Goal: Download file/media

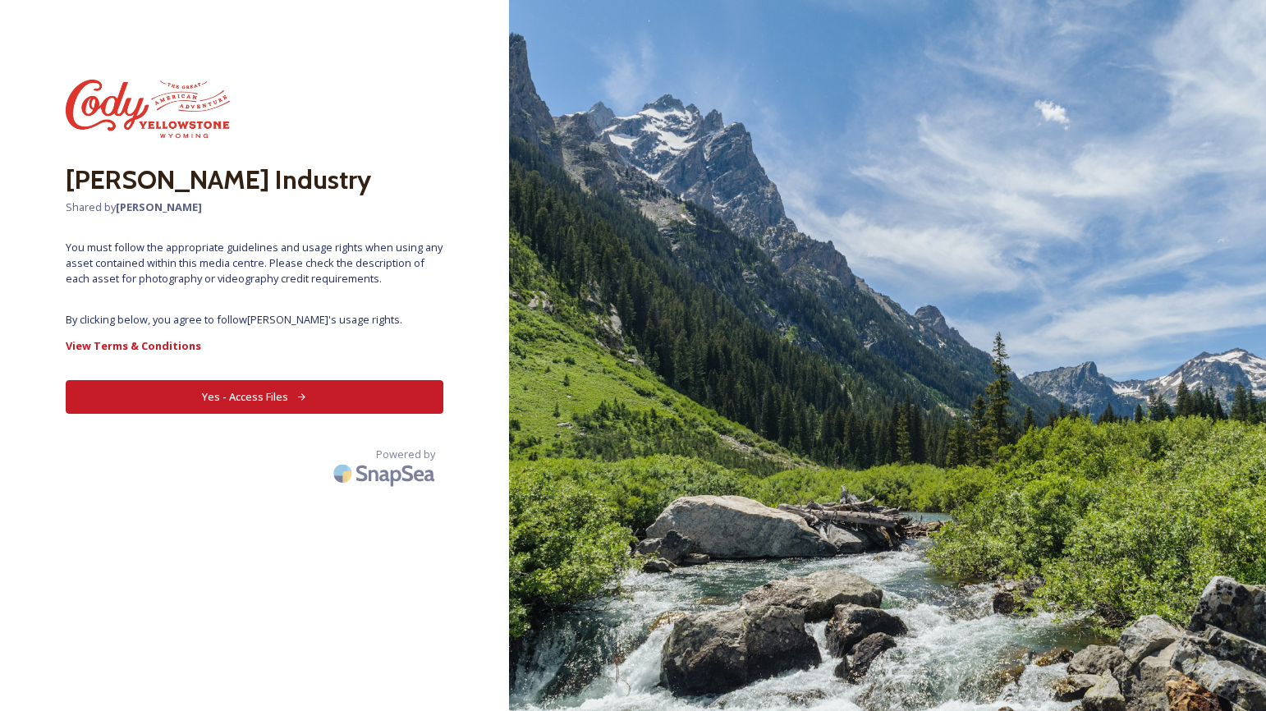
click at [326, 400] on button "Yes - Access Files" at bounding box center [255, 397] width 378 height 34
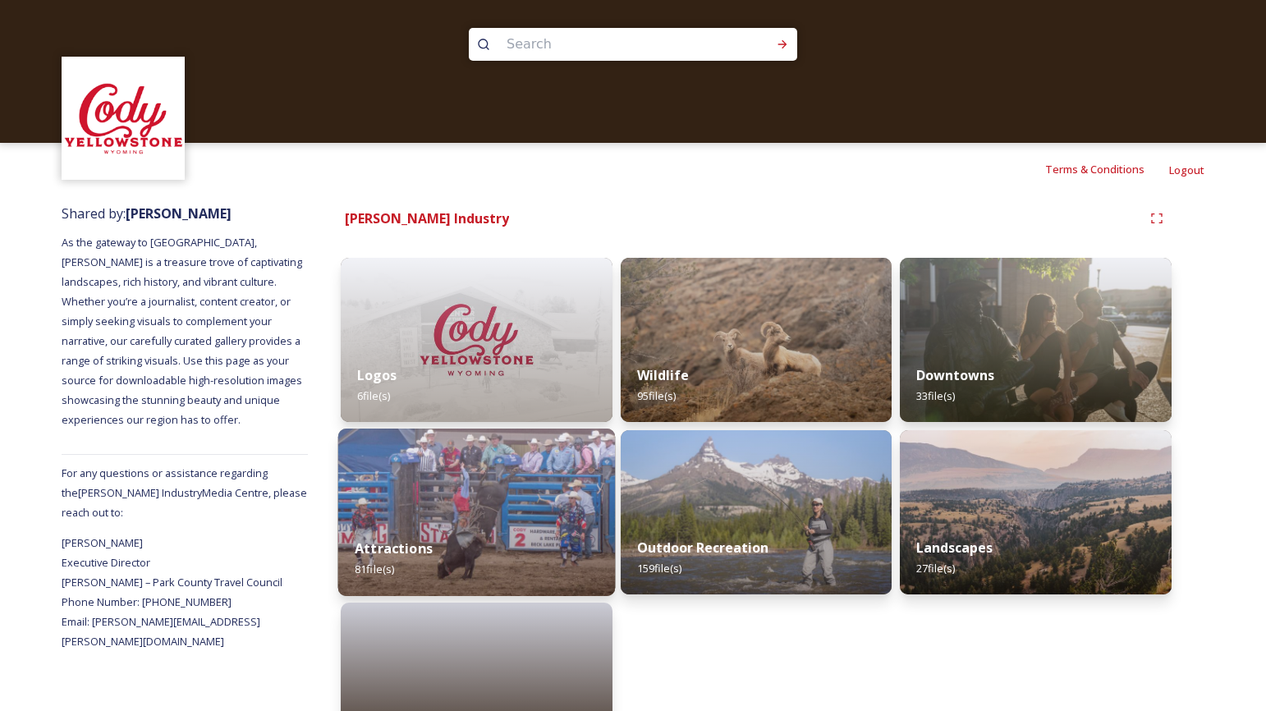
scroll to position [17, 0]
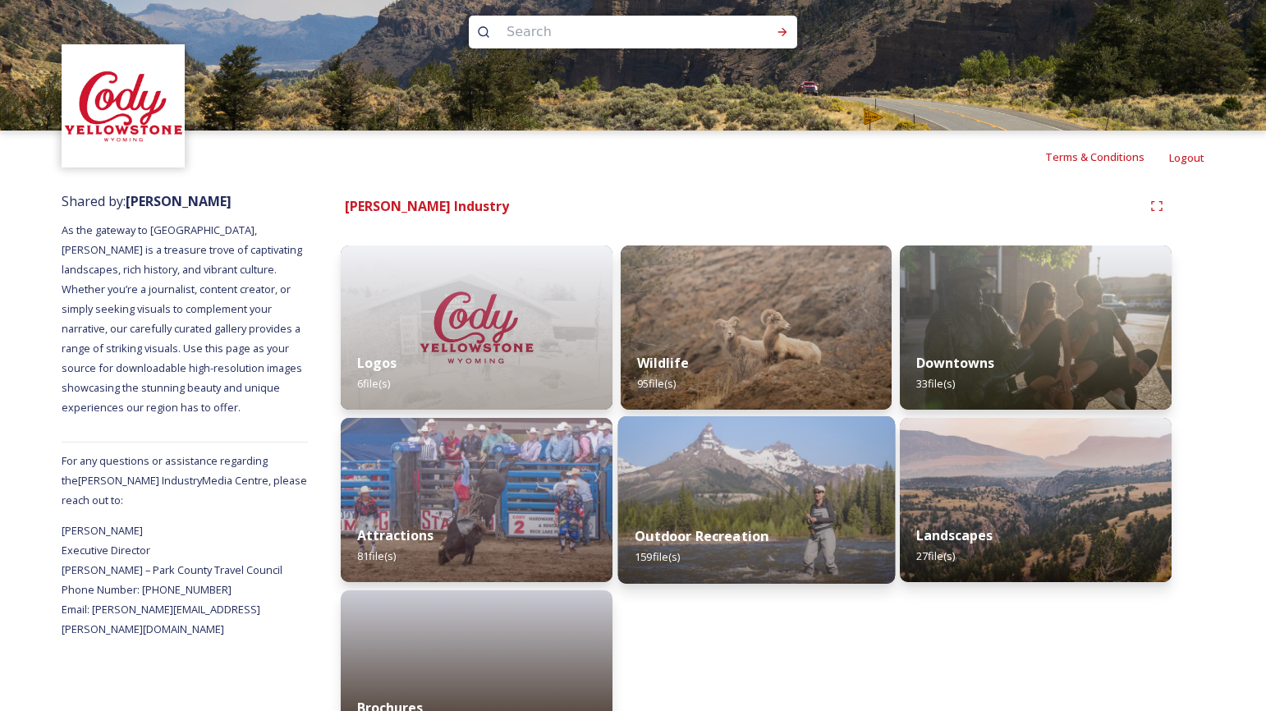
drag, startPoint x: 740, startPoint y: 494, endPoint x: 708, endPoint y: 491, distance: 32.2
click at [740, 494] on img at bounding box center [755, 499] width 277 height 167
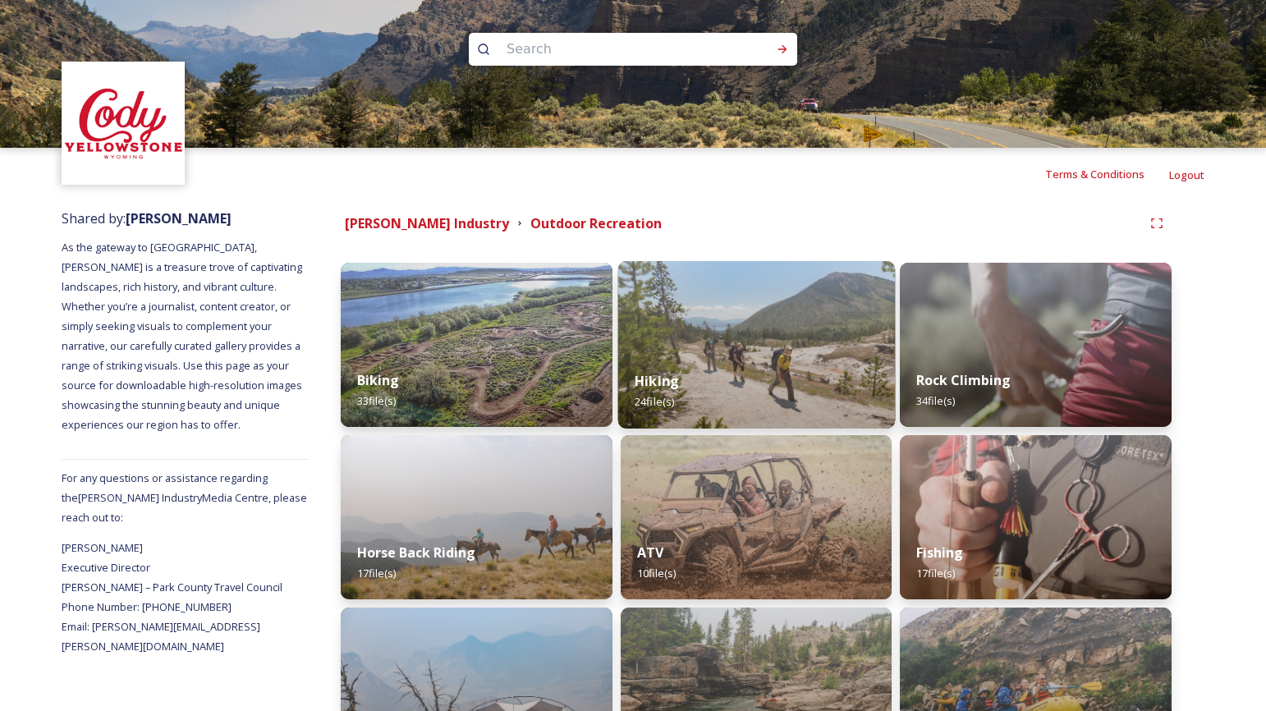
click at [810, 364] on div "Hiking 24 file(s)" at bounding box center [755, 391] width 277 height 75
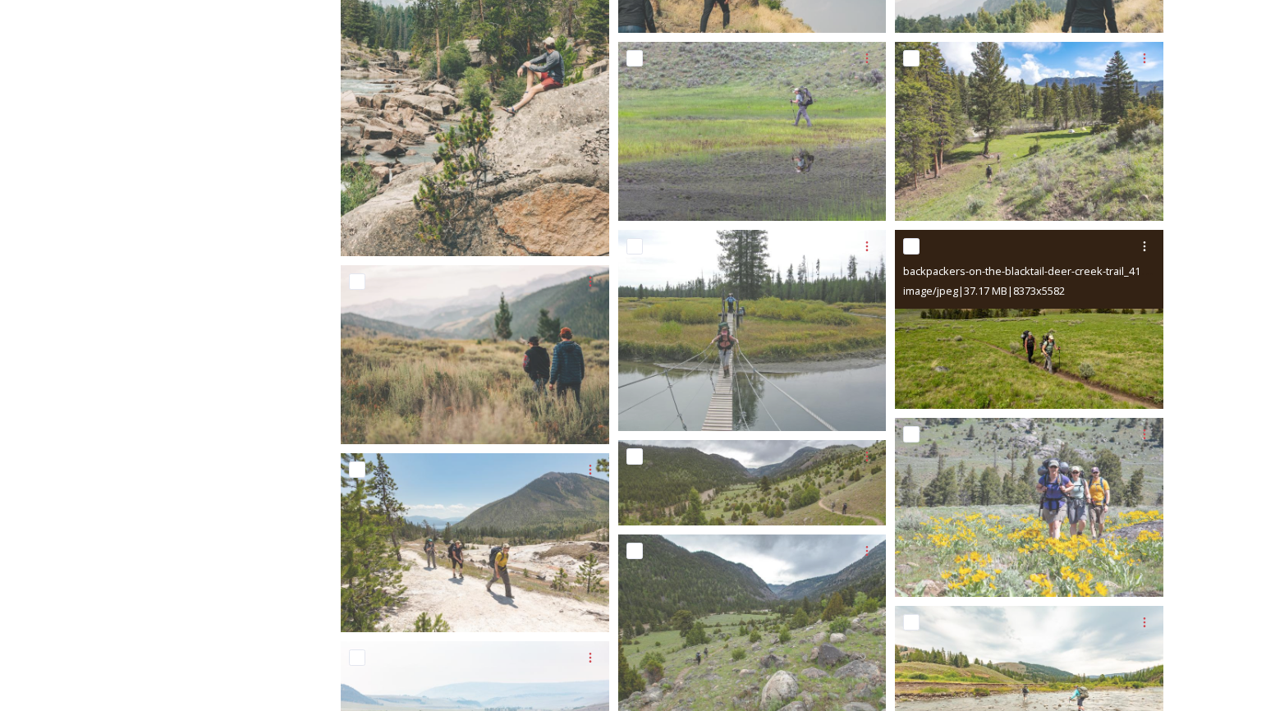
scroll to position [836, 0]
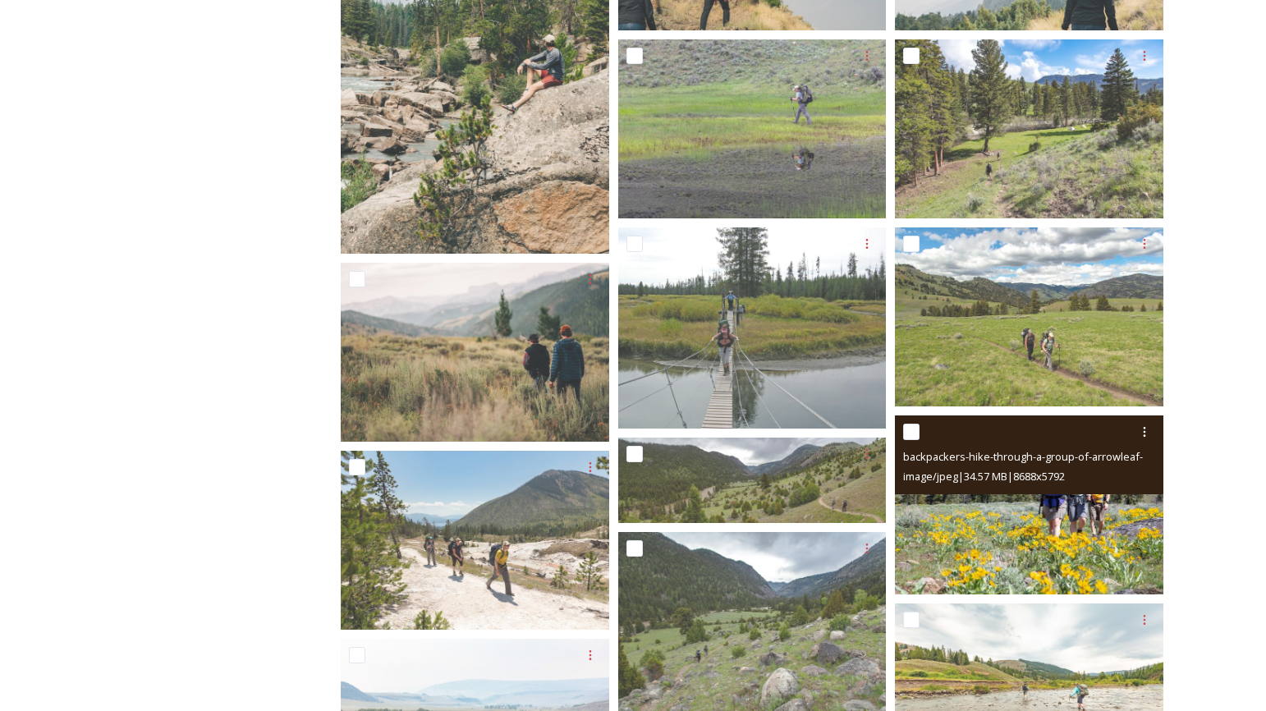
click at [1020, 531] on img at bounding box center [1029, 504] width 268 height 179
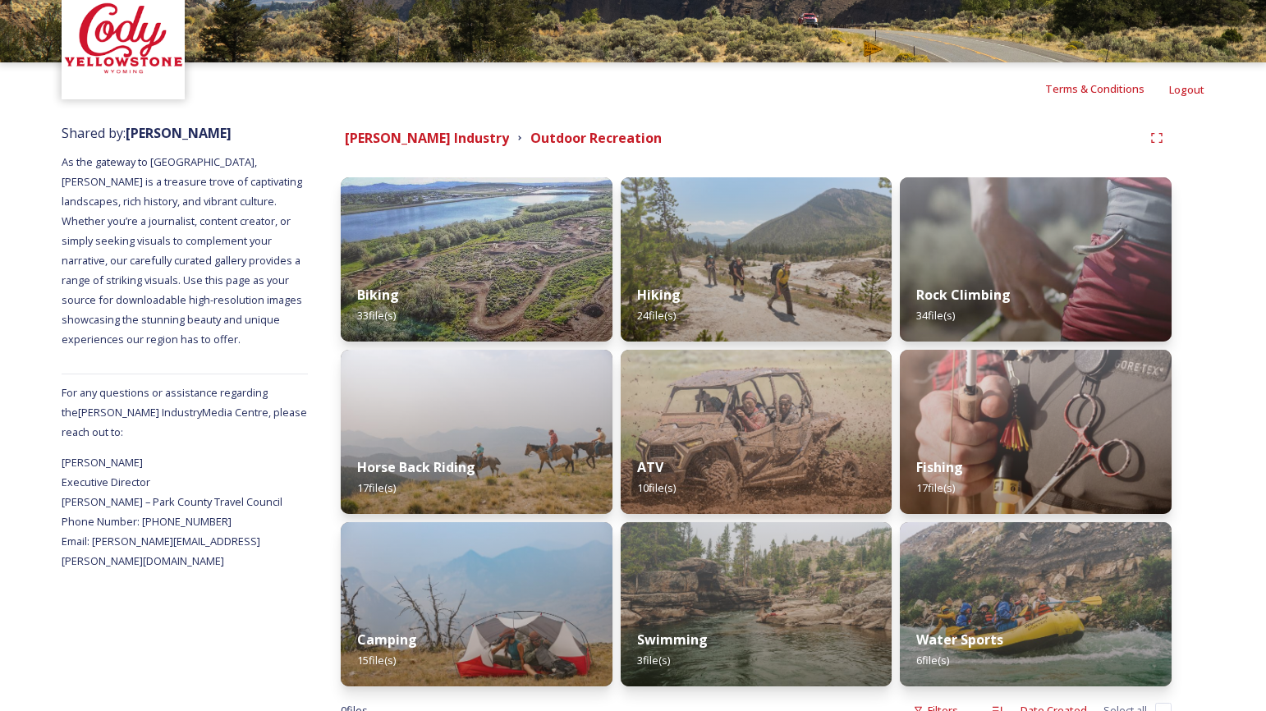
scroll to position [137, 0]
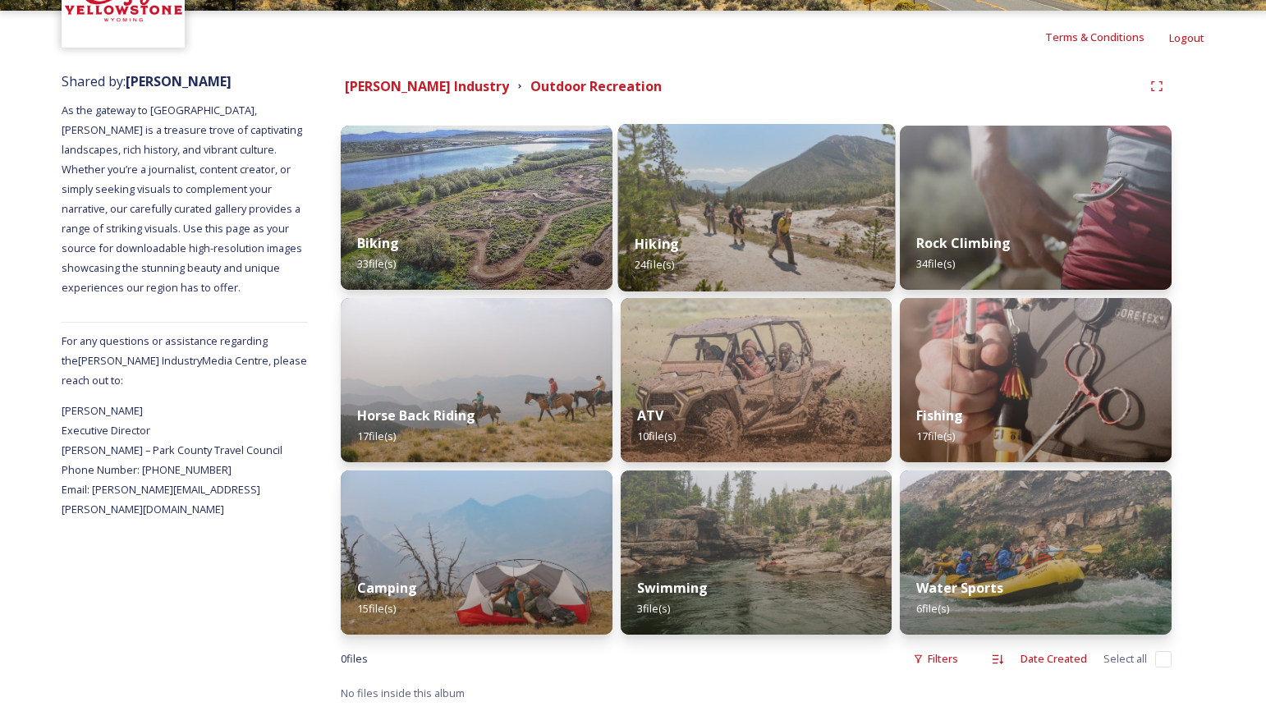
click at [771, 222] on div "Hiking 24 file(s)" at bounding box center [755, 254] width 277 height 75
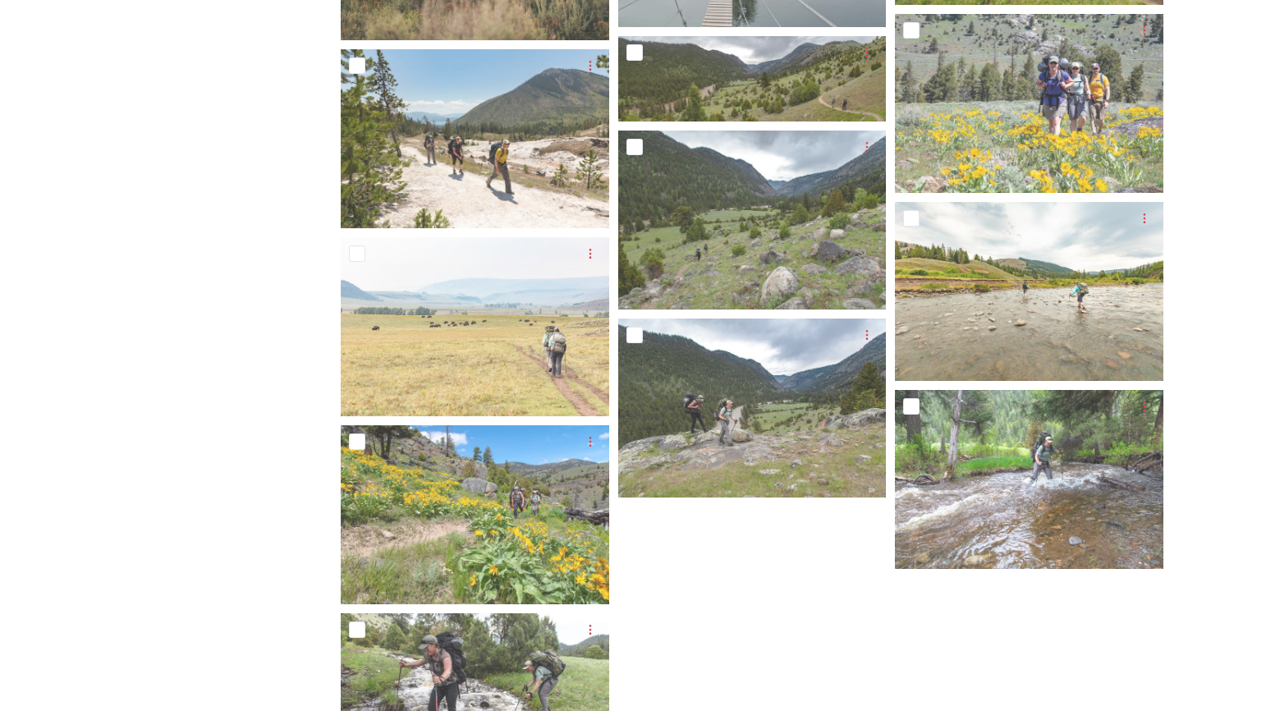
scroll to position [1355, 0]
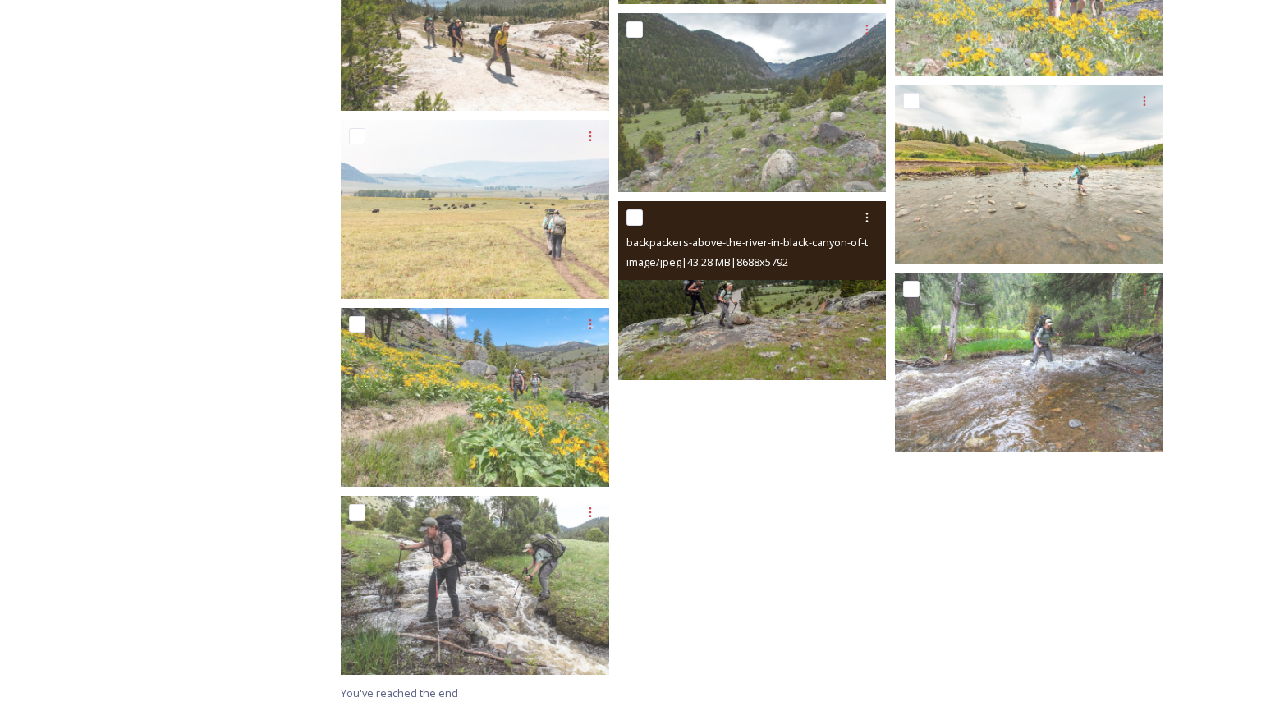
click at [712, 319] on img at bounding box center [752, 290] width 268 height 179
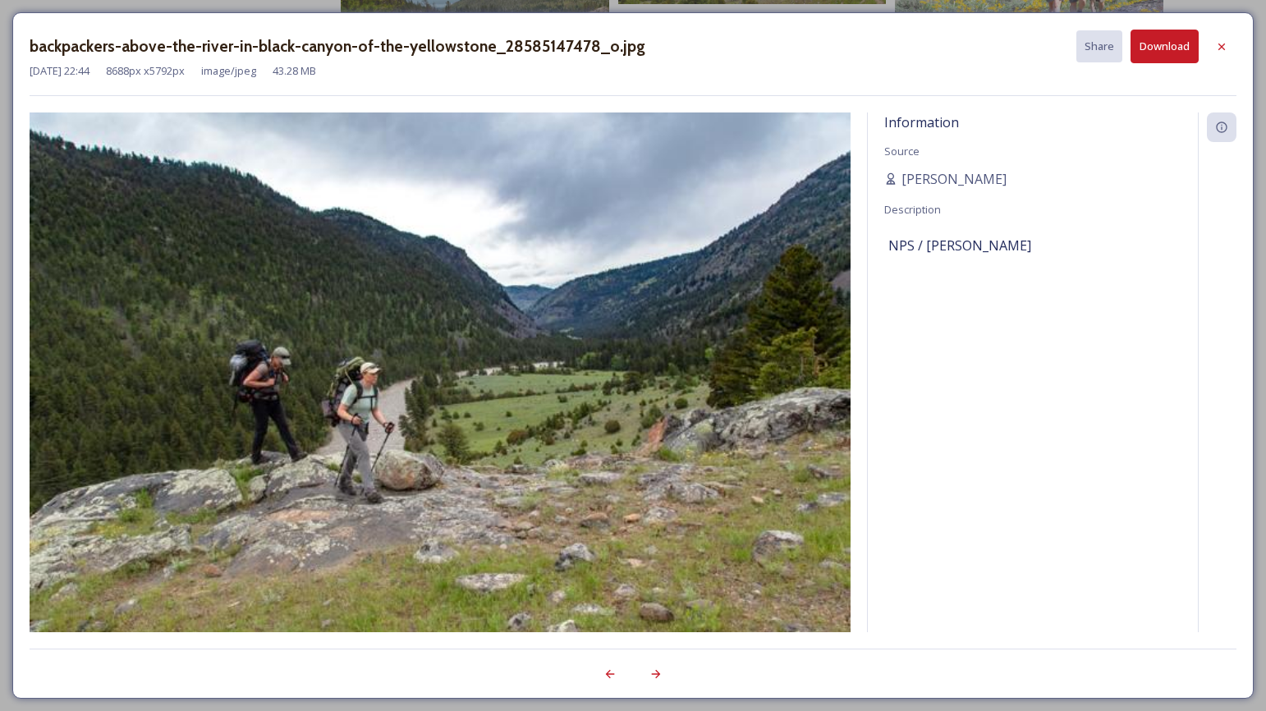
click at [291, 397] on img at bounding box center [440, 386] width 821 height 548
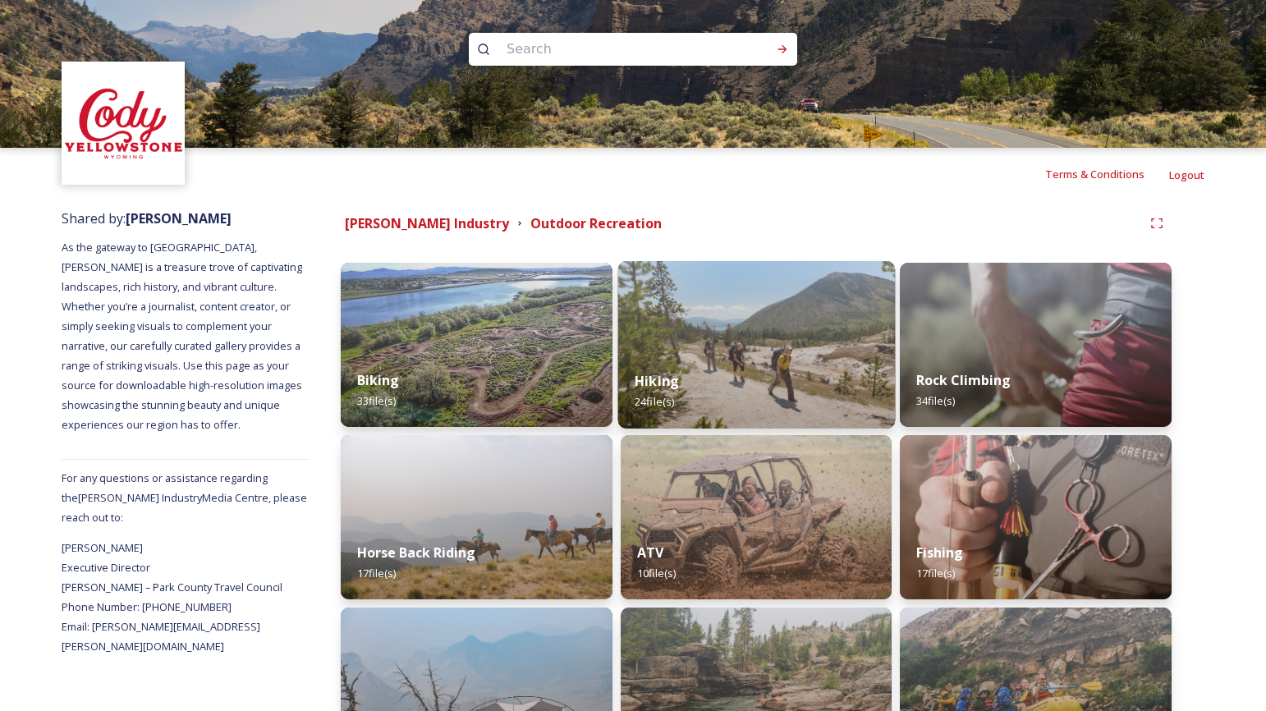
click at [729, 354] on div "Hiking 24 file(s)" at bounding box center [755, 391] width 277 height 75
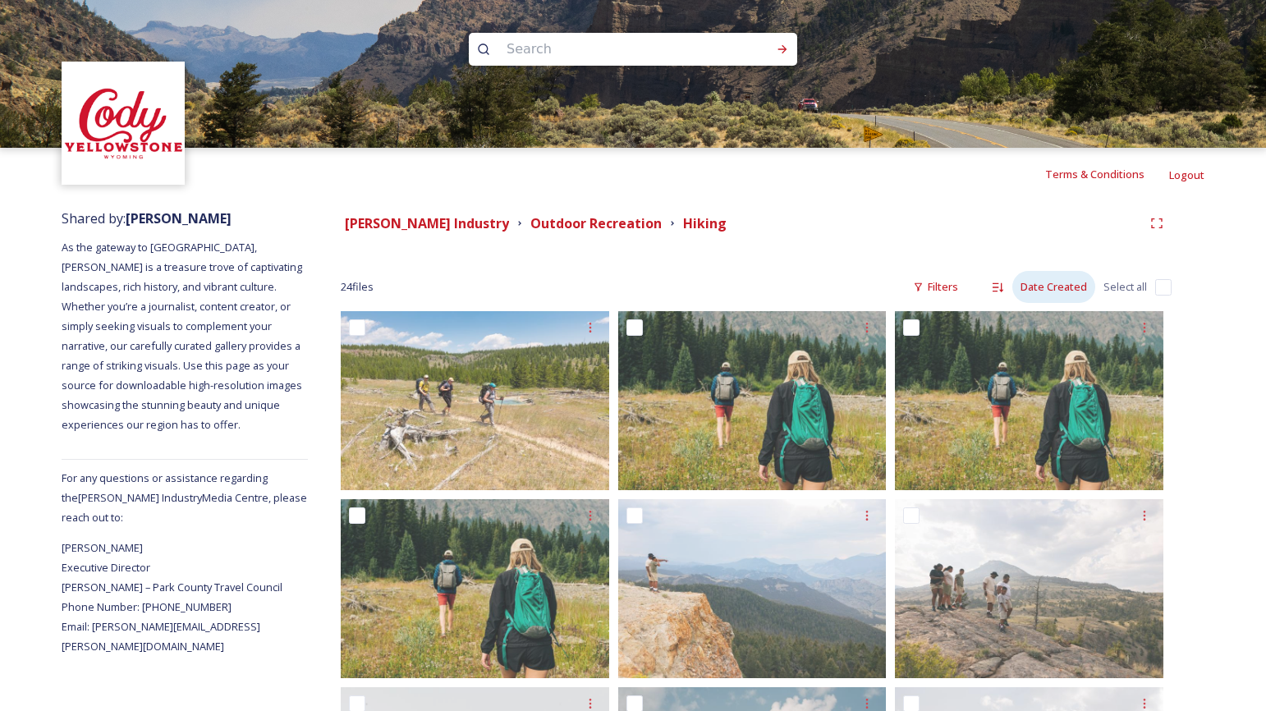
click at [1084, 289] on div "Date Created" at bounding box center [1053, 287] width 83 height 32
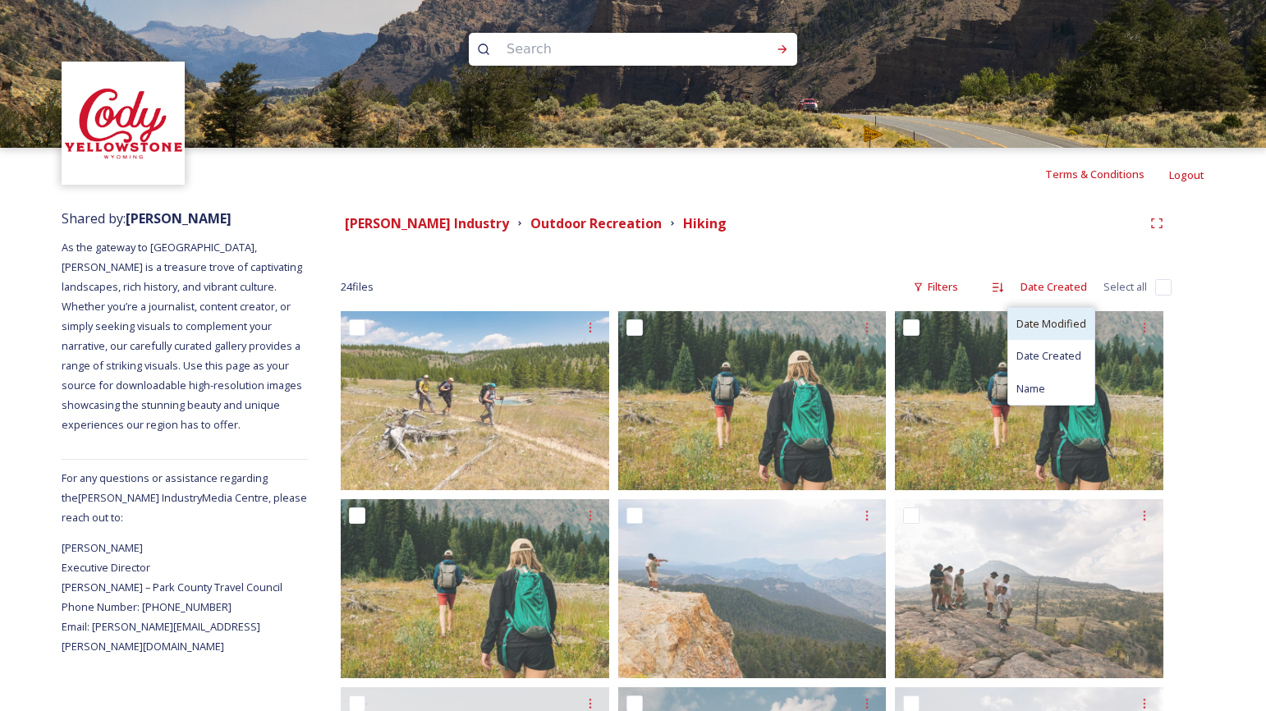
click at [1075, 314] on div "Date Modified" at bounding box center [1051, 324] width 86 height 32
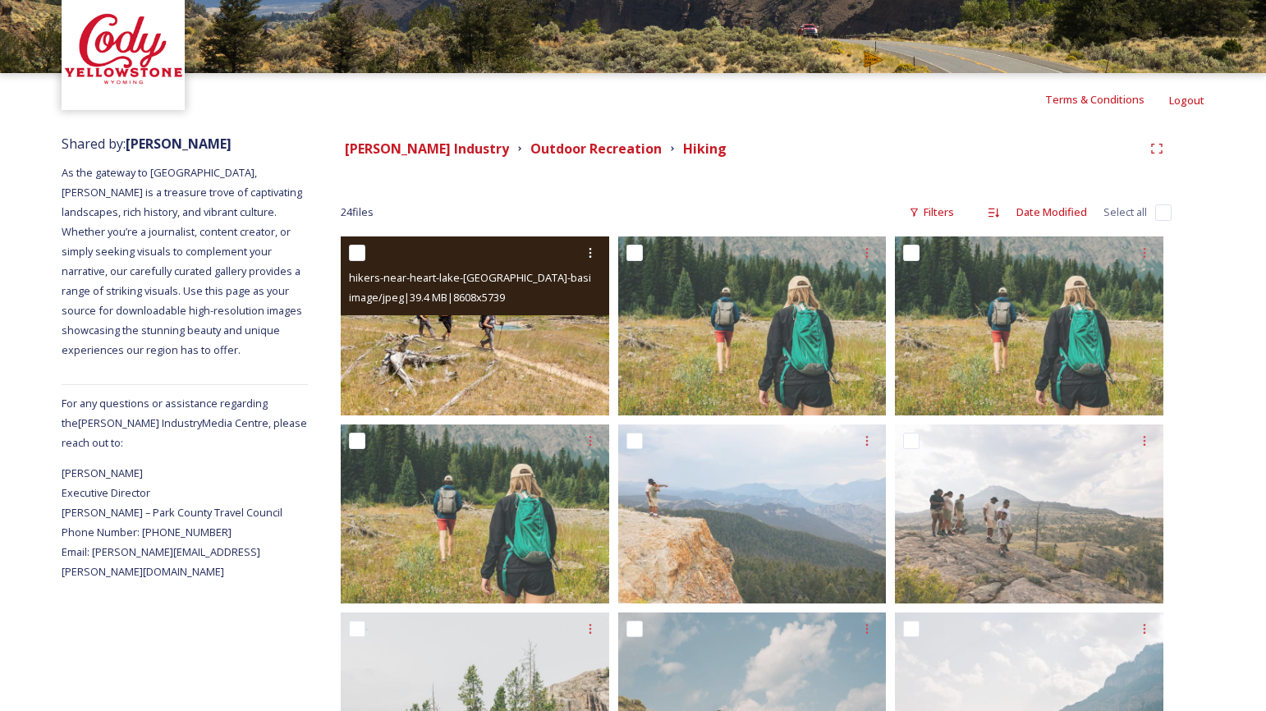
scroll to position [69, 0]
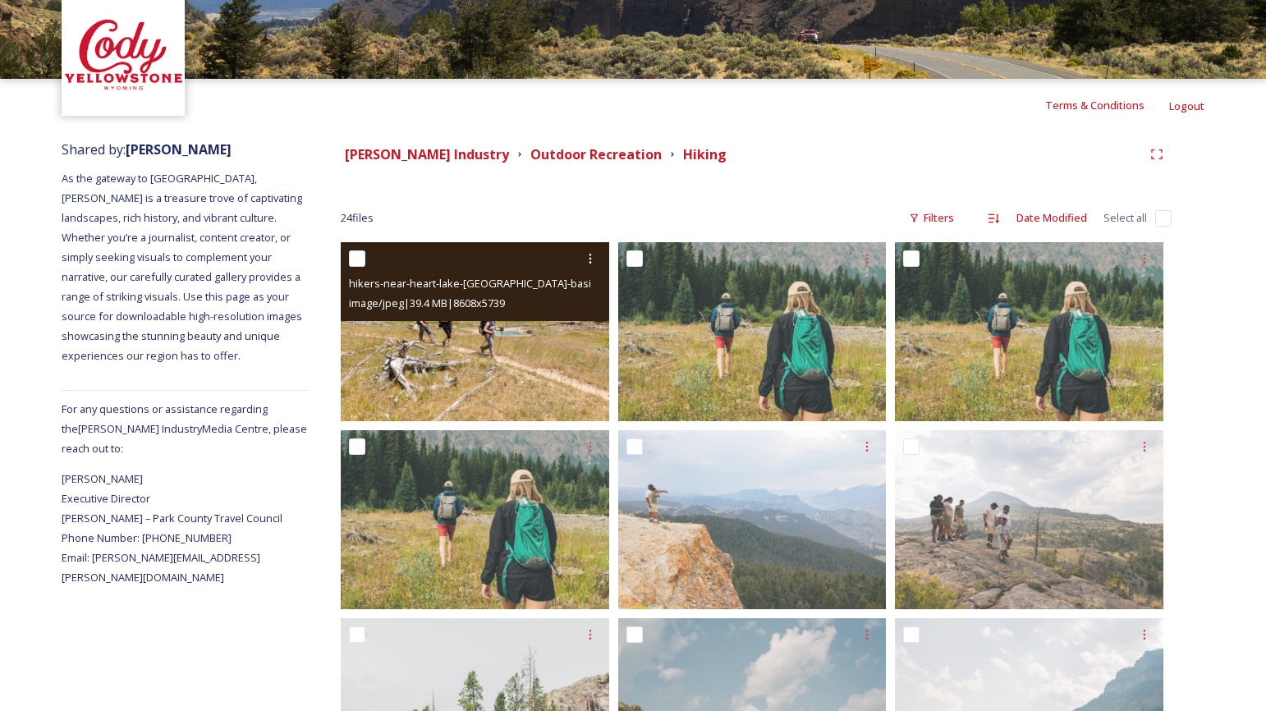
click at [456, 347] on img at bounding box center [475, 331] width 268 height 179
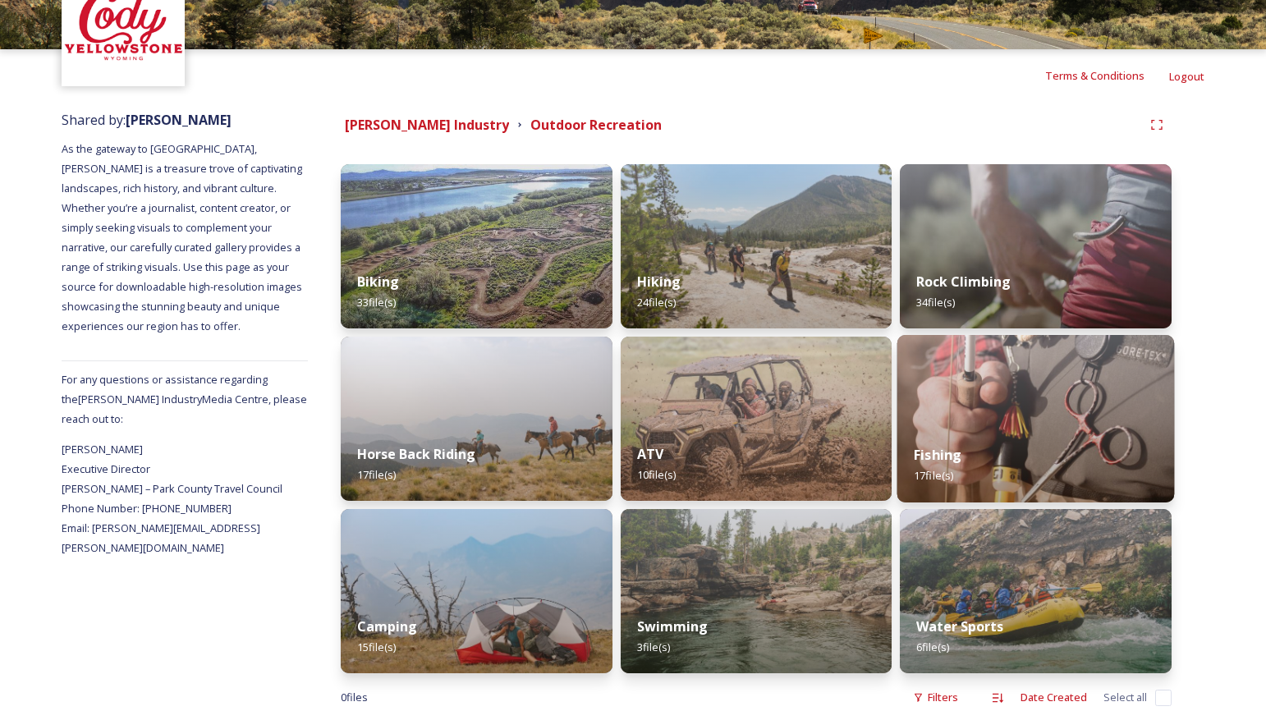
scroll to position [99, 0]
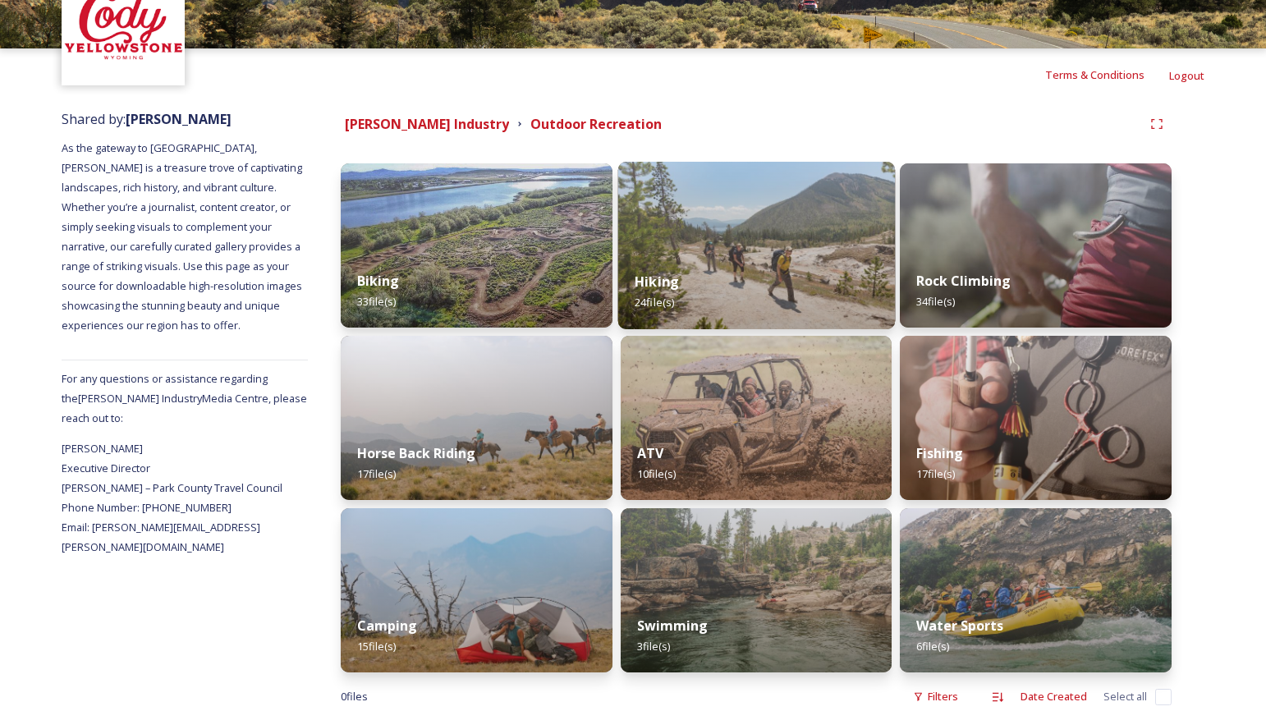
click at [728, 208] on img at bounding box center [755, 245] width 277 height 167
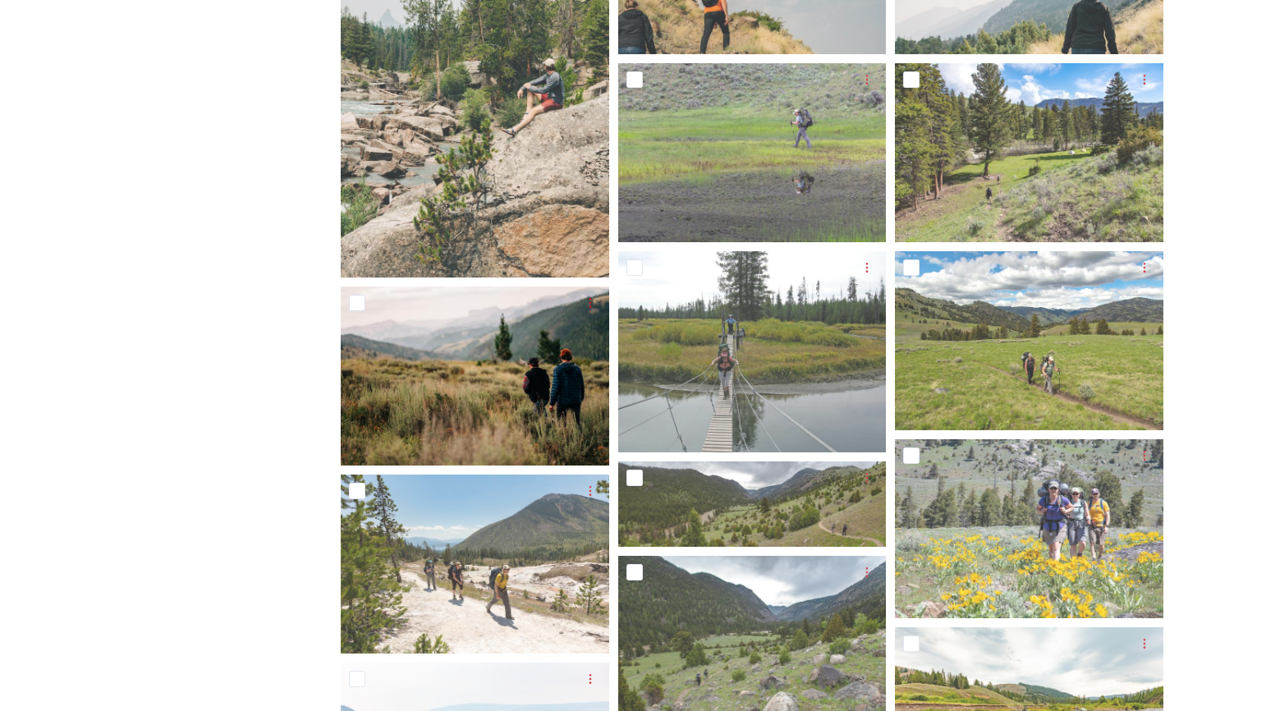
scroll to position [822, 0]
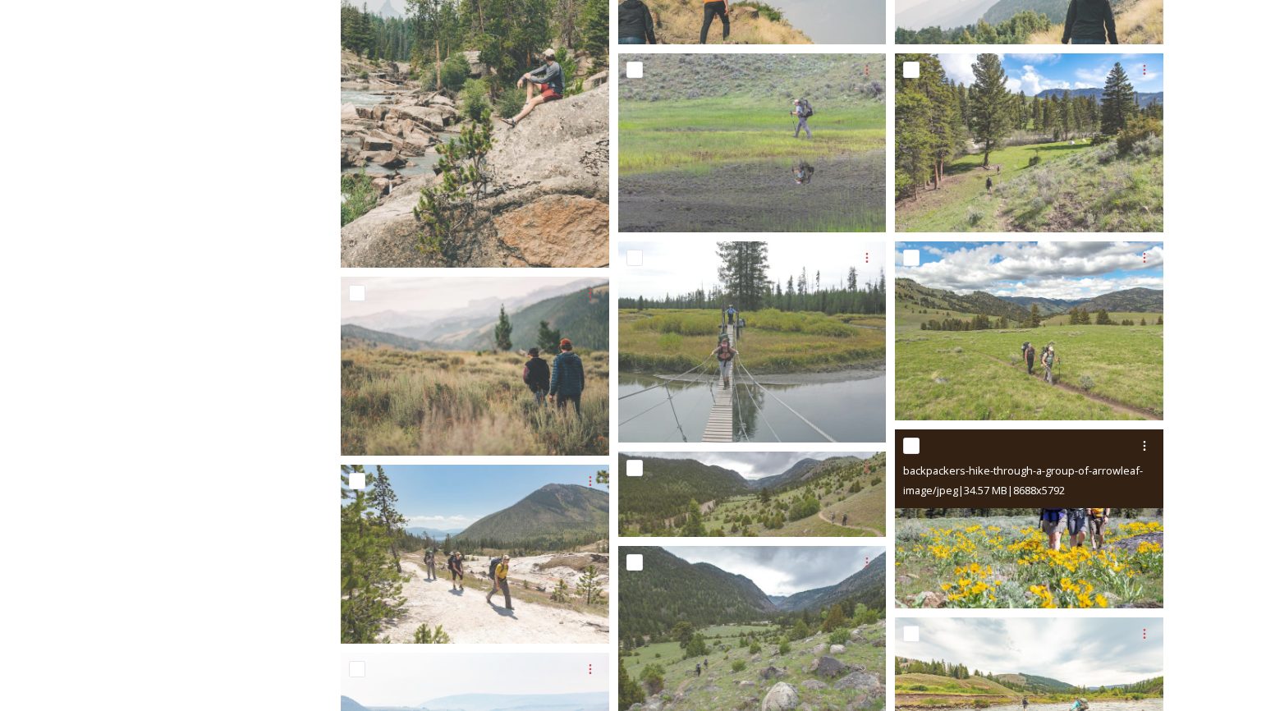
click at [1102, 559] on img at bounding box center [1029, 518] width 268 height 179
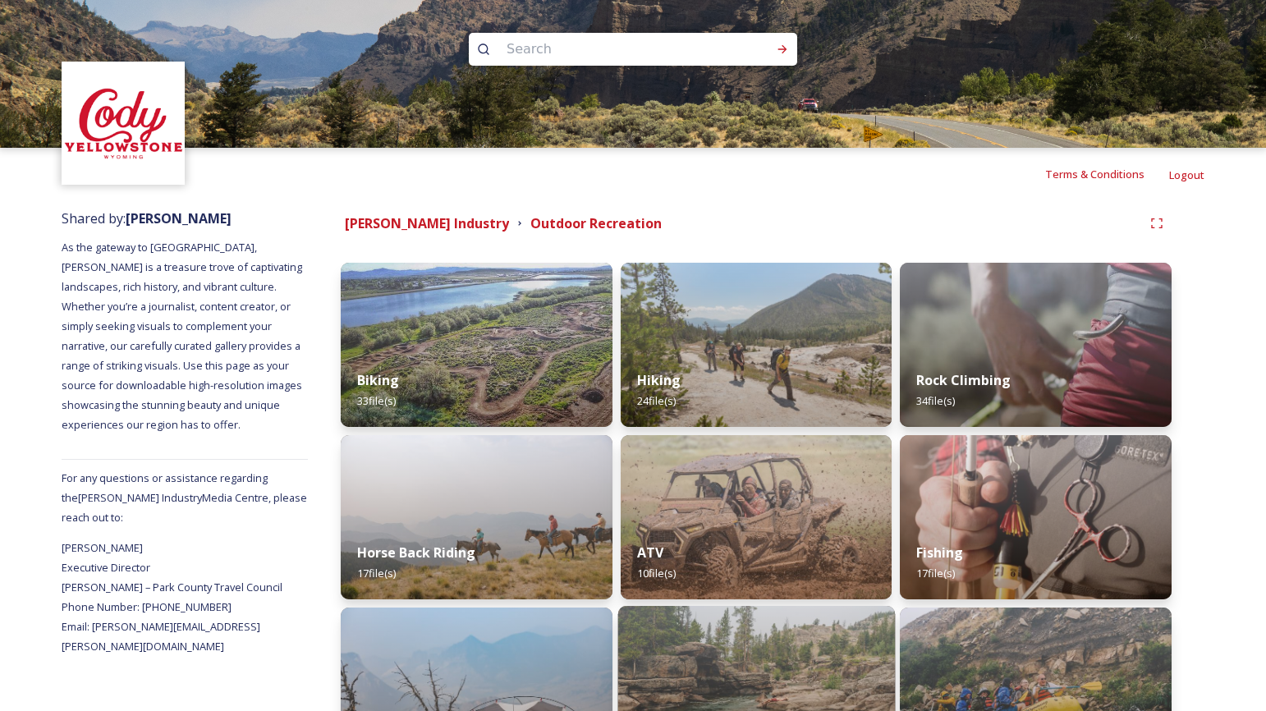
scroll to position [137, 0]
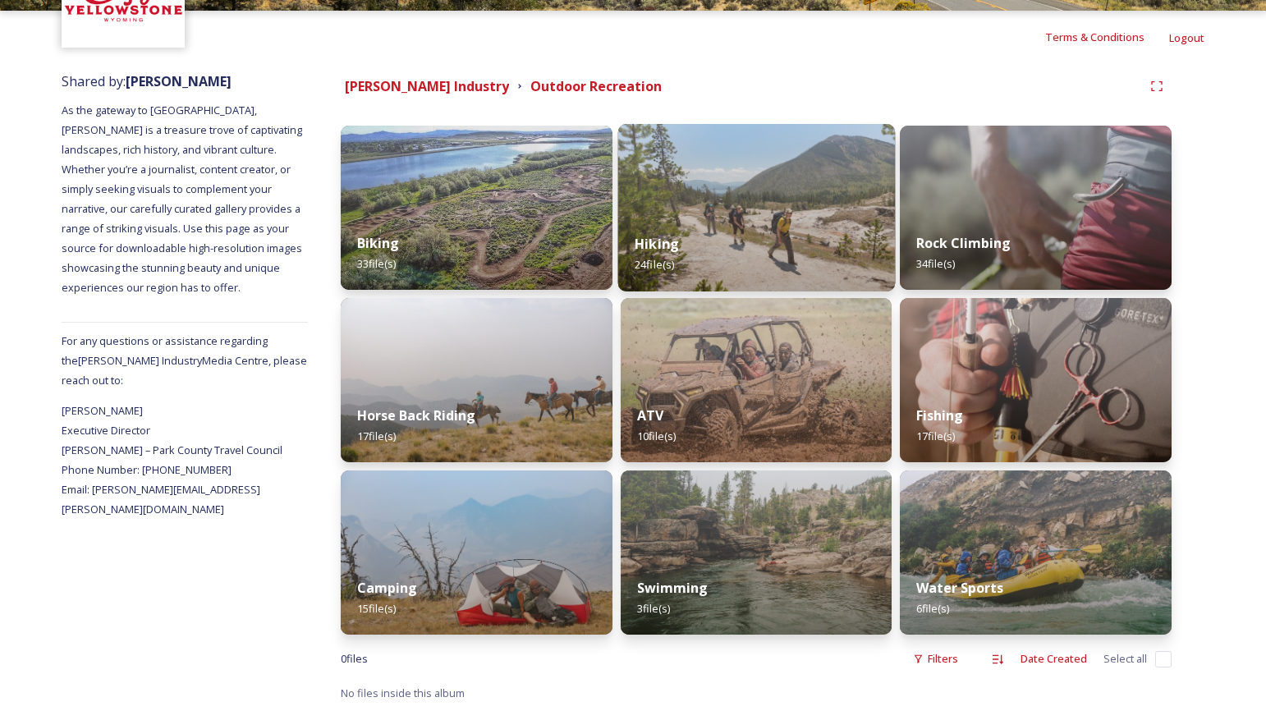
click at [832, 185] on img at bounding box center [755, 207] width 277 height 167
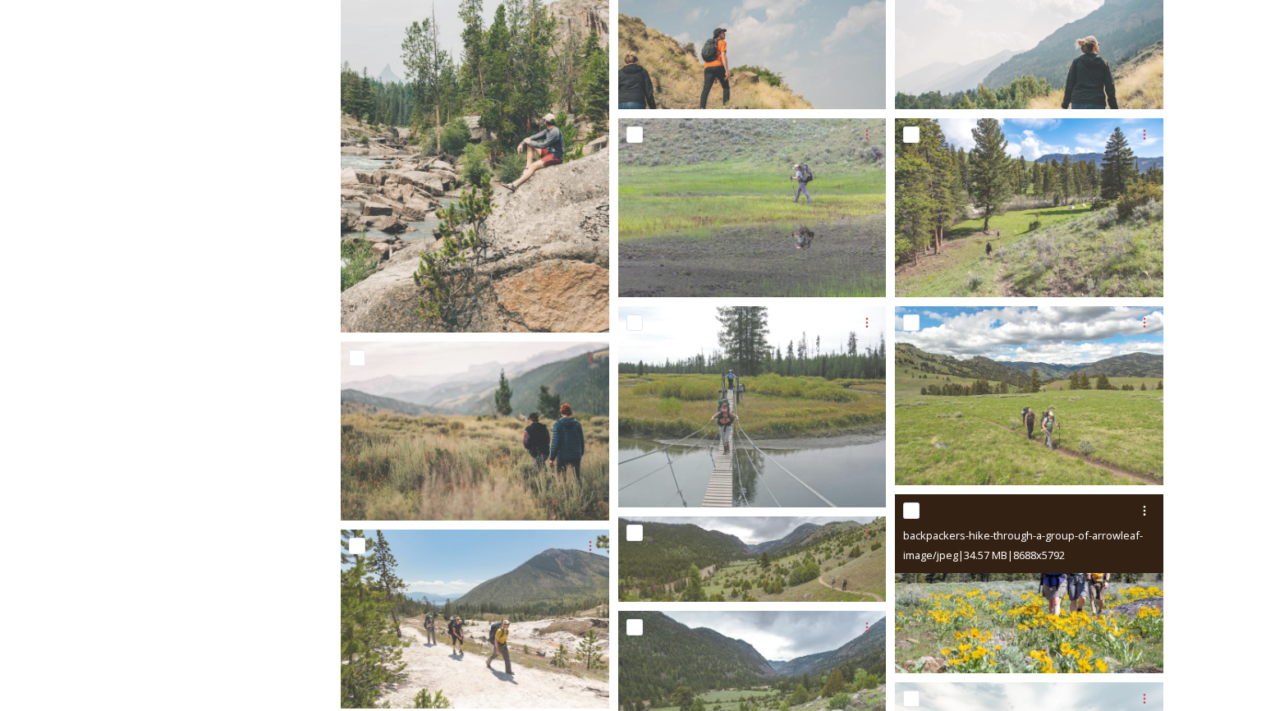
scroll to position [832, 0]
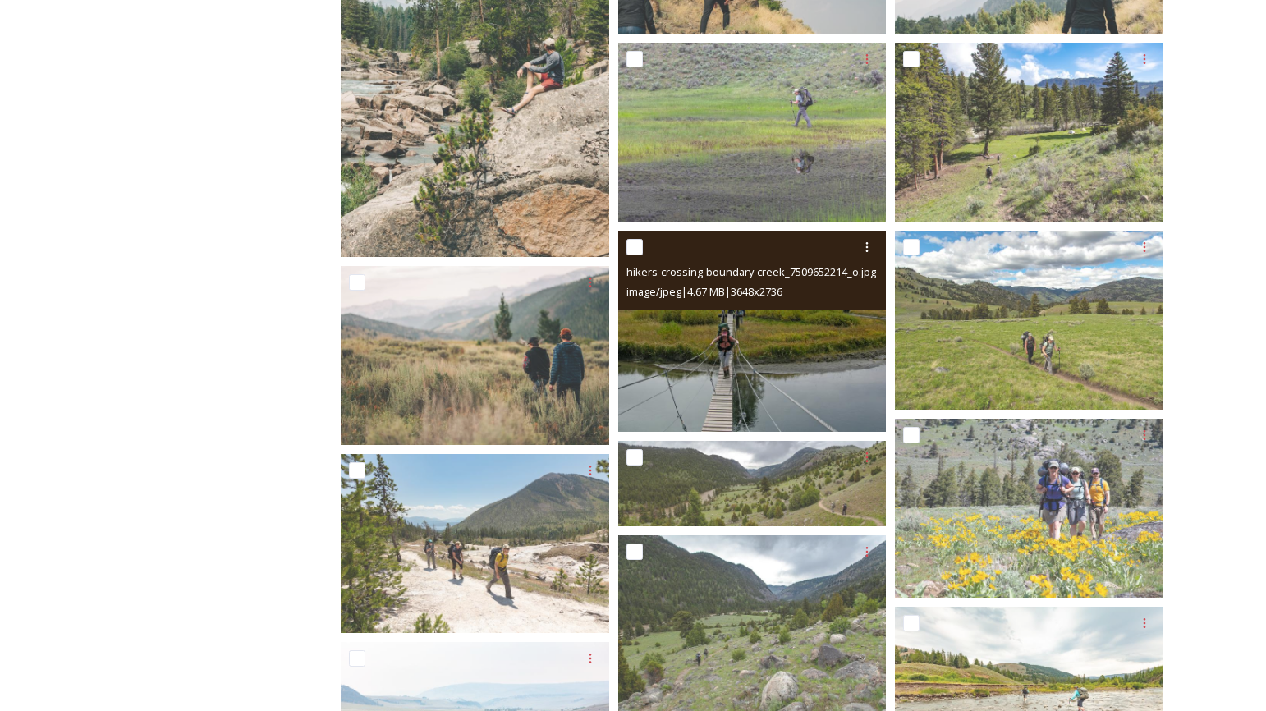
click at [706, 327] on img at bounding box center [752, 331] width 268 height 201
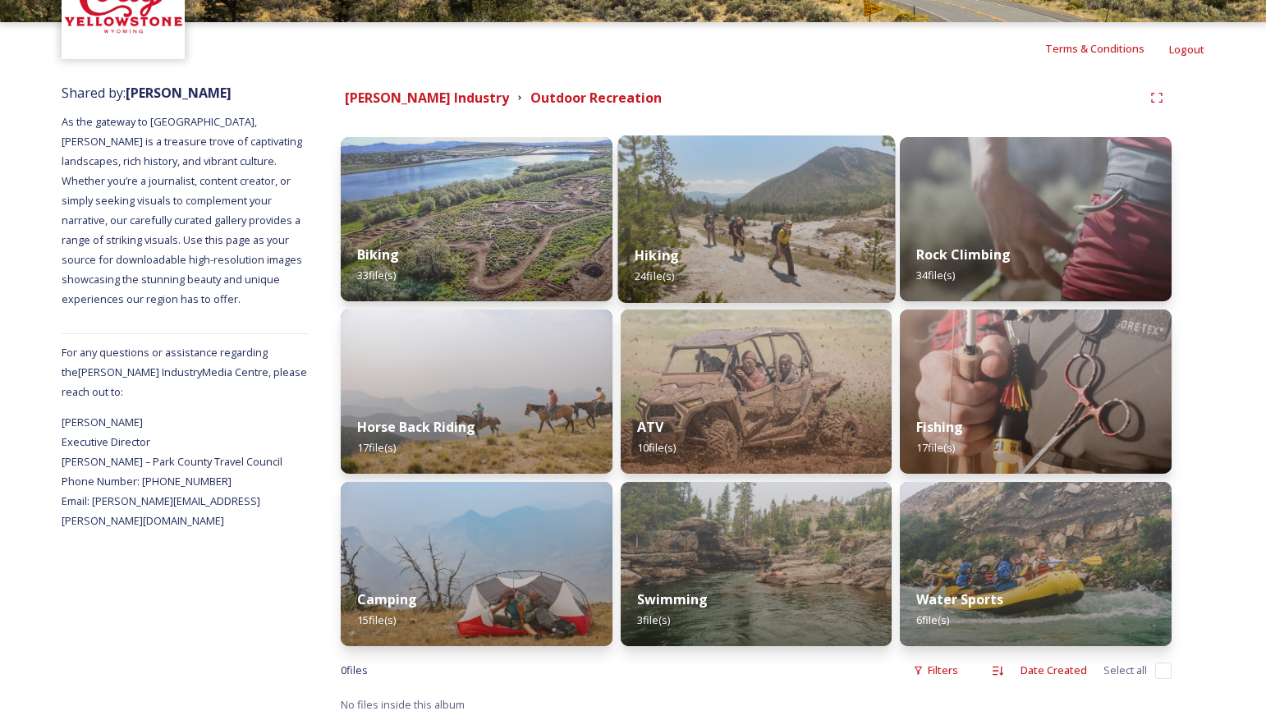
scroll to position [125, 0]
click at [768, 235] on div "Hiking 24 file(s)" at bounding box center [755, 266] width 277 height 75
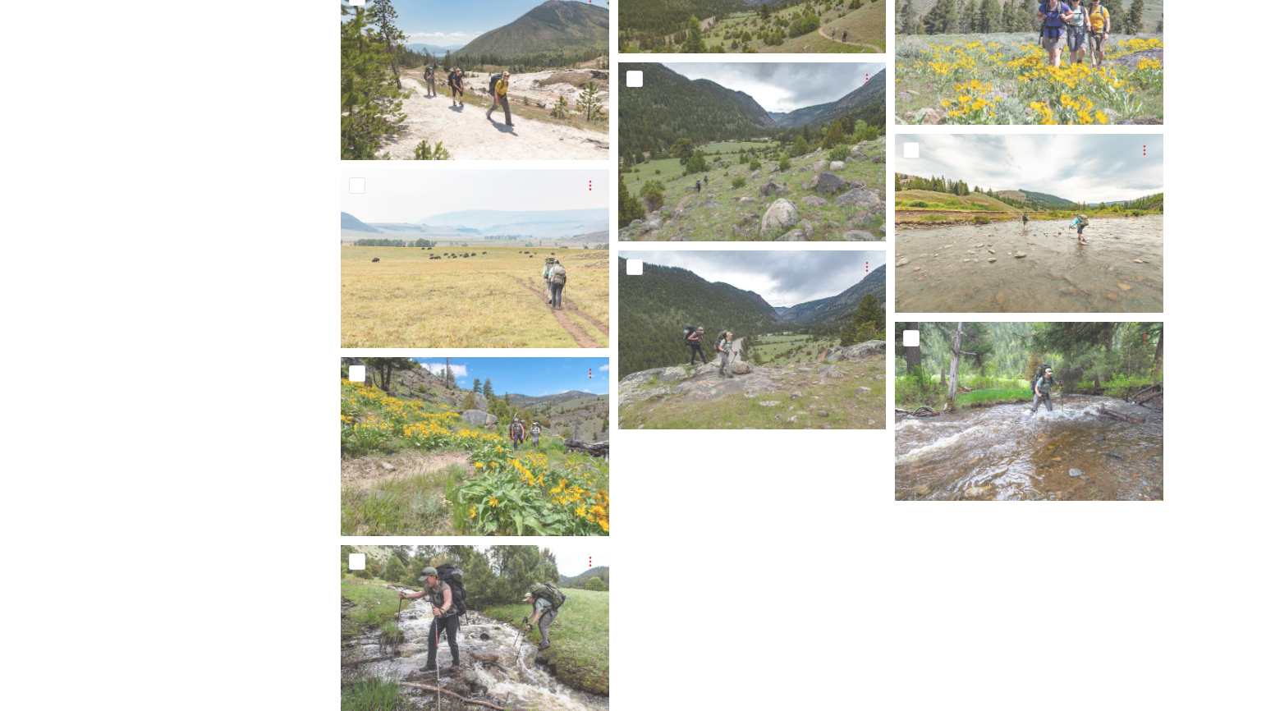
scroll to position [1355, 0]
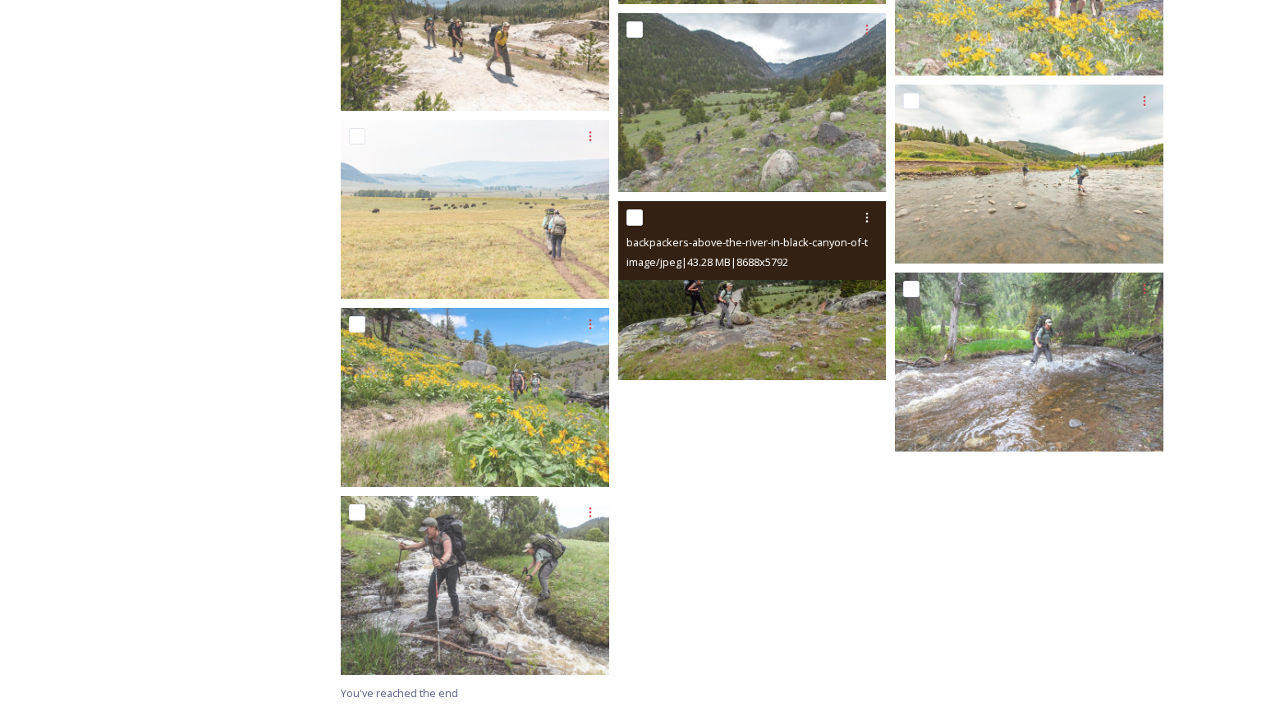
click at [770, 315] on img at bounding box center [752, 290] width 268 height 179
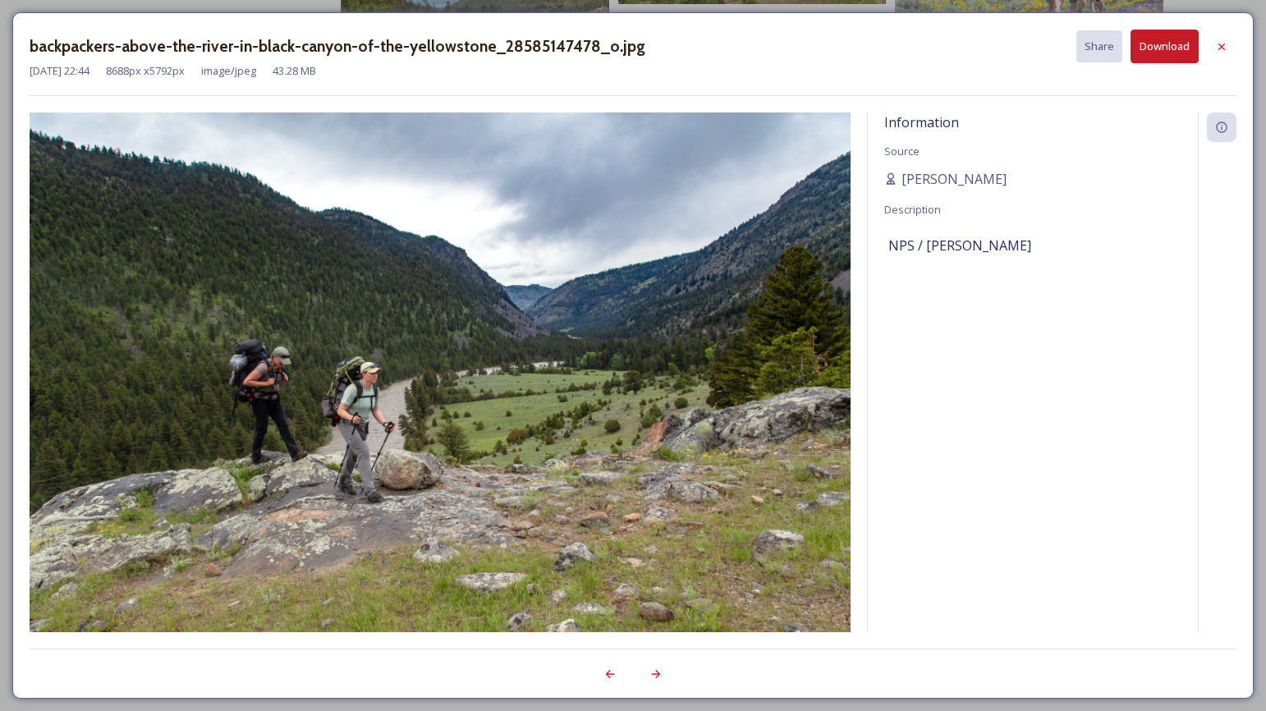
click at [340, 392] on img at bounding box center [440, 386] width 821 height 548
